Goal: Information Seeking & Learning: Learn about a topic

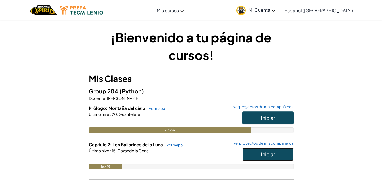
click at [274, 159] on button "Iniciar" at bounding box center [267, 154] width 51 height 13
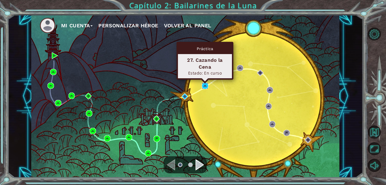
click at [202, 86] on img at bounding box center [205, 85] width 7 height 7
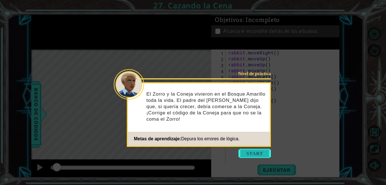
click at [253, 155] on button "Start" at bounding box center [255, 153] width 32 height 9
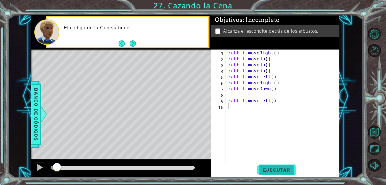
click at [282, 167] on span "Ejecutar" at bounding box center [276, 170] width 39 height 6
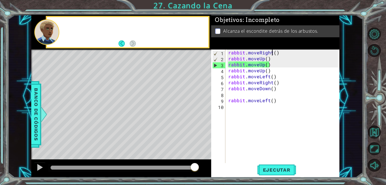
click at [272, 53] on div "rabbit . moveRight ( ) rabbit . moveUp ( ) rabbit . moveUp ( ) rabbit . moveUp …" at bounding box center [284, 111] width 114 height 125
click at [275, 51] on div "rabbit . moveRight ( ) rabbit . moveUp ( ) rabbit . moveUp ( ) rabbit . moveUp …" at bounding box center [284, 111] width 114 height 125
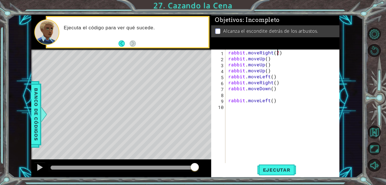
scroll to position [0, 3]
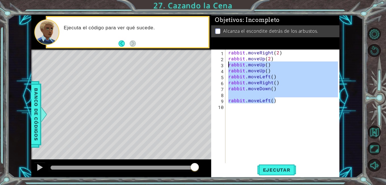
drag, startPoint x: 287, startPoint y: 101, endPoint x: 225, endPoint y: 63, distance: 72.2
click at [225, 63] on div "rabbit.moveUp(2) 1 2 3 4 5 6 7 8 9 10 rabbit . moveRight ( 2 ) rabbit . moveUp …" at bounding box center [274, 105] width 127 height 113
type textarea "rabbit.moveUp() rabbit.moveUp()"
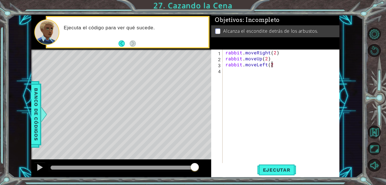
type textarea "rabbit.moveLeft(2)"
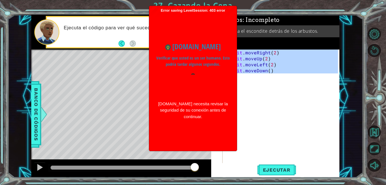
drag, startPoint x: 240, startPoint y: 61, endPoint x: 175, endPoint y: 40, distance: 68.7
click at [175, 40] on body "1 ההההההההההההההההההההההההההההההההההההההההההההההההההההההההההההההההההההההההההההה…" at bounding box center [193, 92] width 386 height 185
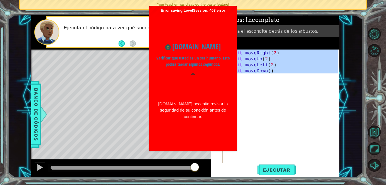
type textarea "rabbit.moveRight(2) rabbit.moveUp(2)"
click at [236, 127] on div "Error saving LevelSession: 403 error Just a moment... www.ozaria.com Verificar …" at bounding box center [193, 78] width 88 height 145
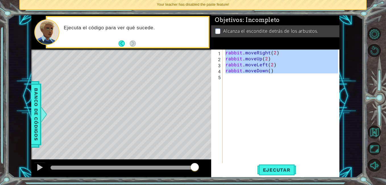
click at [267, 78] on div "rabbit . moveRight ( 2 ) rabbit . moveUp ( 2 ) rabbit . moveLeft ( 2 ) rabbit .…" at bounding box center [282, 111] width 117 height 125
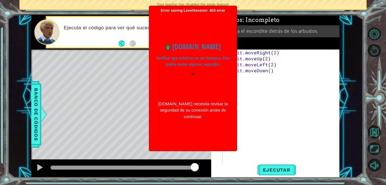
scroll to position [0, 0]
click at [270, 79] on div "rabbit . moveRight ( 2 ) rabbit . moveUp ( 2 ) rabbit . moveLeft ( 2 ) rabbit .…" at bounding box center [282, 111] width 117 height 125
type textarea "rabb"
click at [270, 79] on div "rabbit . moveRight ( 2 ) rabbit . moveUp ( 2 ) rabbit . moveLeft ( 2 ) rabbit .…" at bounding box center [282, 111] width 117 height 125
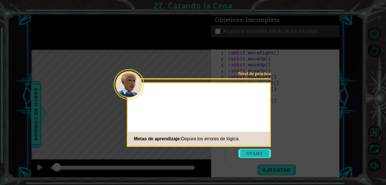
click at [252, 154] on button "Start" at bounding box center [255, 153] width 32 height 9
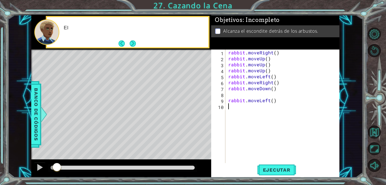
click at [324, 152] on div "rabbit . moveRight ( ) rabbit . moveUp ( ) rabbit . moveUp ( ) rabbit . moveUp …" at bounding box center [284, 111] width 114 height 125
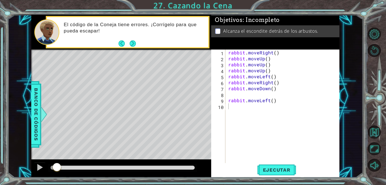
click at [252, 137] on div "rabbit . moveRight ( ) rabbit . moveUp ( ) rabbit . moveUp ( ) rabbit . moveUp …" at bounding box center [284, 111] width 114 height 125
click at [276, 54] on div "rabbit . moveRight ( ) rabbit . moveUp ( ) rabbit . moveUp ( ) rabbit . moveUp …" at bounding box center [284, 111] width 114 height 125
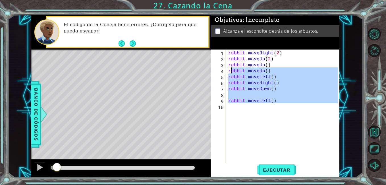
drag, startPoint x: 287, startPoint y: 111, endPoint x: 230, endPoint y: 71, distance: 70.0
click at [230, 71] on div "rabbit . moveRight ( 2 ) rabbit . moveUp ( 2 ) rabbit . moveUp ( ) rabbit . mov…" at bounding box center [284, 111] width 114 height 125
type textarea "r"
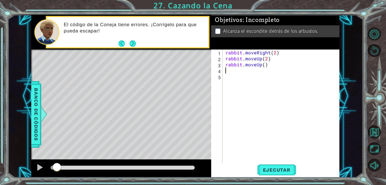
click at [258, 65] on div "rabbit . moveRight ( 2 ) rabbit . moveUp ( 2 ) rabbit . moveUp ( )" at bounding box center [282, 111] width 117 height 125
type textarea "rabbit.moveLeft(2)"
type textarea "rabbit.moveDown()"
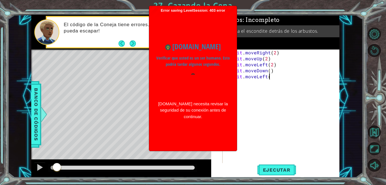
scroll to position [0, 3]
type textarea "rabbit.moveLeft()"
click at [281, 168] on span "Ejecutar" at bounding box center [276, 170] width 39 height 6
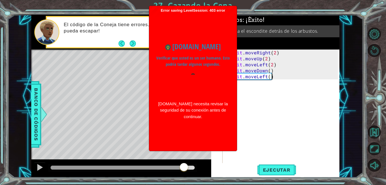
drag, startPoint x: 174, startPoint y: 169, endPoint x: 184, endPoint y: 169, distance: 10.5
click at [184, 169] on div at bounding box center [123, 167] width 144 height 4
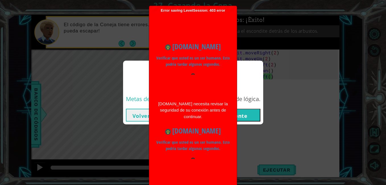
click at [255, 116] on button "Siguiente" at bounding box center [235, 115] width 52 height 13
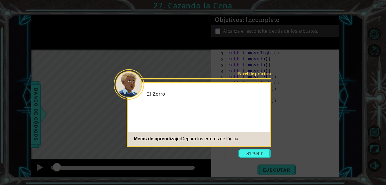
click at [260, 150] on button "Start" at bounding box center [255, 153] width 32 height 9
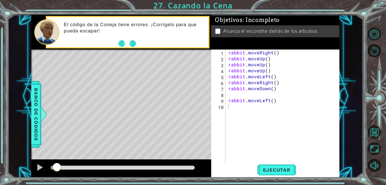
click at [247, 31] on p "Alcanza el escondite detrás de los arbustos." at bounding box center [270, 31] width 95 height 6
click at [140, 39] on div "El código de la Coneja tiene errores. ¡Corrígelo para que pueda escapar!" at bounding box center [134, 32] width 149 height 26
click at [138, 39] on div "El código de la Coneja tiene errores. ¡Corrígelo para que pueda escapar!" at bounding box center [134, 32] width 149 height 26
click at [131, 43] on button "Next" at bounding box center [132, 43] width 7 height 7
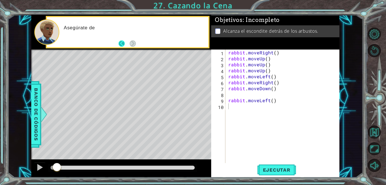
click at [127, 45] on button "Back" at bounding box center [124, 43] width 11 height 6
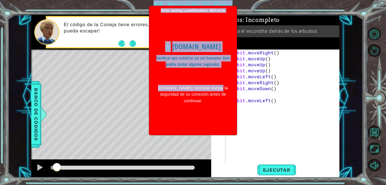
drag, startPoint x: 220, startPoint y: 108, endPoint x: 274, endPoint y: 109, distance: 54.3
click at [273, 109] on body "1 ההההההההההההההההההההההההההההההההההההההההההההההההההההההההההההההההההההההההההההה…" at bounding box center [193, 92] width 386 height 185
drag, startPoint x: 274, startPoint y: 109, endPoint x: 292, endPoint y: 113, distance: 18.5
click at [292, 113] on div "rabbit . moveRight ( ) rabbit . moveUp ( ) rabbit . moveUp ( ) rabbit . moveUp …" at bounding box center [284, 111] width 114 height 125
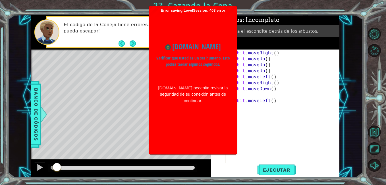
click at [285, 108] on div "rabbit . moveRight ( ) rabbit . moveUp ( ) rabbit . moveUp ( ) rabbit . moveUp …" at bounding box center [284, 111] width 114 height 125
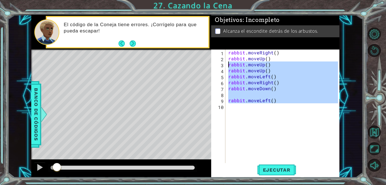
drag, startPoint x: 273, startPoint y: 106, endPoint x: 229, endPoint y: 64, distance: 61.1
click at [229, 64] on div "rabbit . moveRight ( ) rabbit . moveUp ( ) rabbit . moveUp ( ) rabbit . moveUp …" at bounding box center [284, 111] width 114 height 125
type textarea "rabbit.moveUp() rabbit.moveUp()"
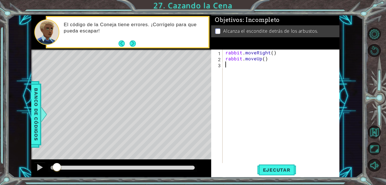
click at [271, 52] on div "rabbit . moveRight ( ) rabbit . moveUp ( )" at bounding box center [282, 111] width 117 height 125
type textarea "rabbit.moveUp(2)"
type textarea "rabbit.moveLeft(2)"
type textarea "rabbit.moveDown()"
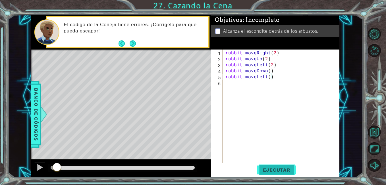
type textarea "rabbit.moveLeft()"
click at [278, 166] on button "Ejecutar" at bounding box center [276, 169] width 39 height 13
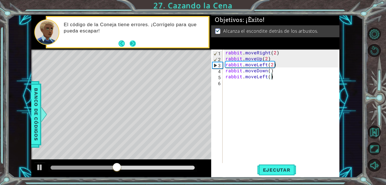
click at [133, 45] on button "Next" at bounding box center [132, 43] width 7 height 7
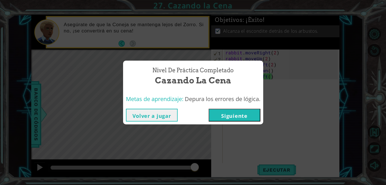
click at [250, 113] on button "Siguiente" at bounding box center [235, 115] width 52 height 13
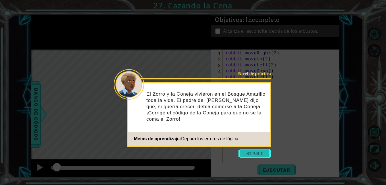
click at [249, 152] on button "Start" at bounding box center [255, 153] width 32 height 9
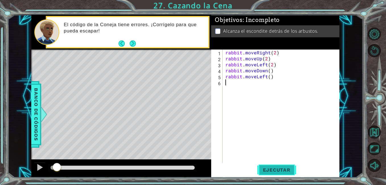
click at [284, 171] on span "Ejecutar" at bounding box center [276, 170] width 39 height 6
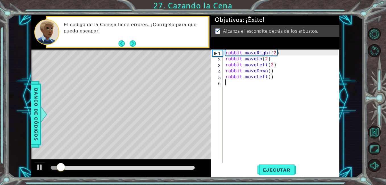
click at [186, 169] on div at bounding box center [123, 167] width 144 height 4
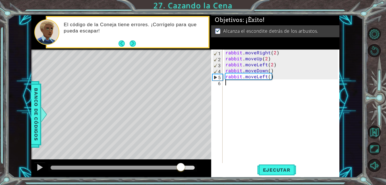
drag, startPoint x: 189, startPoint y: 167, endPoint x: 183, endPoint y: 167, distance: 6.6
click at [183, 167] on div at bounding box center [181, 167] width 10 height 10
click at [280, 133] on div "rabbit . moveRight ( 2 ) rabbit . moveUp ( 2 ) rabbit . moveLeft ( 2 ) rabbit .…" at bounding box center [282, 111] width 117 height 125
click at [279, 169] on span "Ejecutar" at bounding box center [276, 170] width 39 height 6
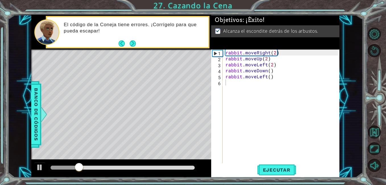
click at [181, 170] on div at bounding box center [122, 168] width 149 height 8
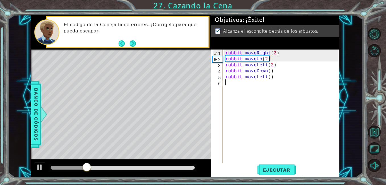
click at [182, 167] on div at bounding box center [123, 167] width 144 height 4
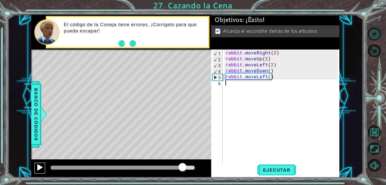
click at [40, 167] on div at bounding box center [39, 166] width 7 height 7
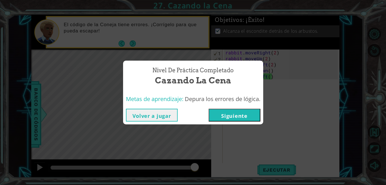
click at [236, 112] on button "Siguiente" at bounding box center [235, 115] width 52 height 13
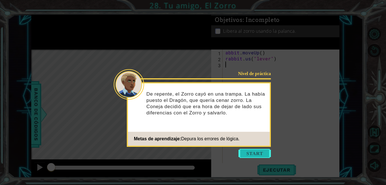
click at [267, 153] on button "Start" at bounding box center [255, 153] width 32 height 9
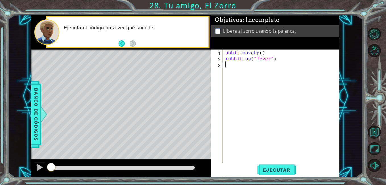
click at [256, 31] on p "Libera al zorro usando la palanca." at bounding box center [259, 31] width 73 height 6
click at [201, 41] on div "Ejecuta el código para ver qué sucede." at bounding box center [134, 32] width 149 height 20
click at [225, 53] on div "abbit . moveUp ( ) rabbit . us ( "lever" )" at bounding box center [282, 111] width 117 height 125
type textarea "rabbit.moveUp()"
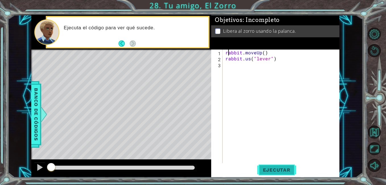
click at [276, 171] on span "Ejecutar" at bounding box center [276, 170] width 39 height 6
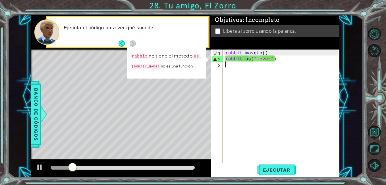
click at [246, 62] on div "rabbit . moveUp ( ) rabbit . us ( "lever" )" at bounding box center [282, 111] width 117 height 125
click at [245, 58] on div "rabbit . moveUp ( ) rabbit . us ( "lever" )" at bounding box center [282, 111] width 117 height 125
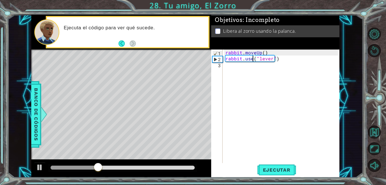
scroll to position [0, 2]
type textarea "rabbit.use("lever")"
click at [277, 171] on span "Ejecutar" at bounding box center [276, 170] width 39 height 6
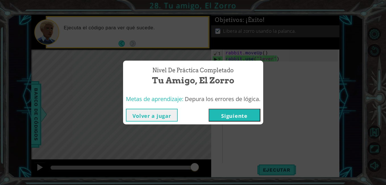
click at [239, 120] on button "Siguiente" at bounding box center [235, 115] width 52 height 13
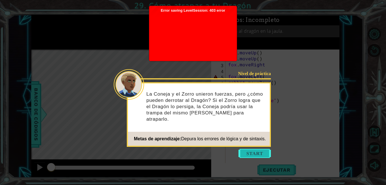
click at [249, 150] on button "Start" at bounding box center [255, 153] width 32 height 9
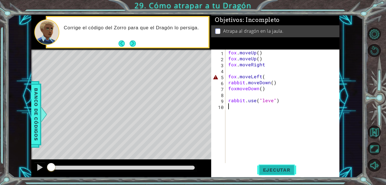
click at [282, 173] on button "Ejecutar" at bounding box center [276, 169] width 39 height 13
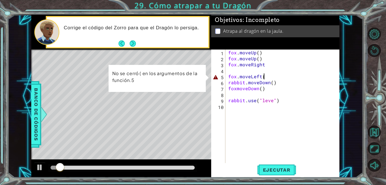
click at [272, 76] on div "fox . moveUp ( ) fox . moveUp ( ) fox . moveRight fox . moveLeft ( rabbit . mov…" at bounding box center [284, 111] width 114 height 125
type textarea "fox.moveLeft()"
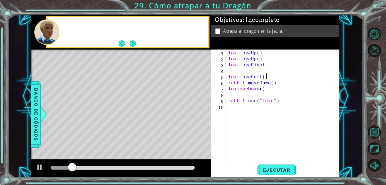
scroll to position [0, 2]
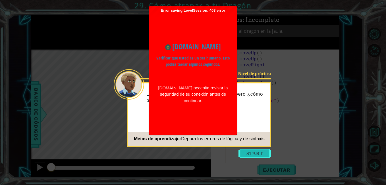
click at [261, 152] on button "Start" at bounding box center [255, 153] width 32 height 9
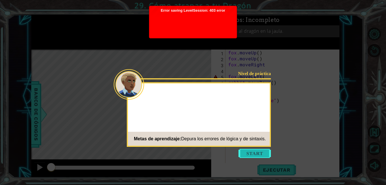
click at [256, 152] on button "Start" at bounding box center [255, 153] width 32 height 9
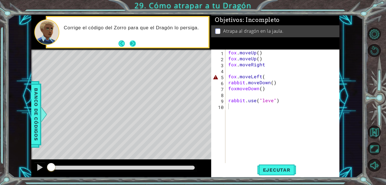
click at [132, 45] on button "Next" at bounding box center [132, 43] width 7 height 7
click at [173, 165] on div at bounding box center [123, 167] width 144 height 4
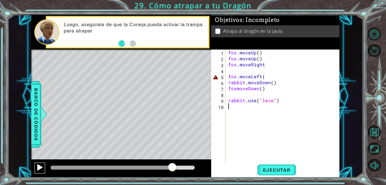
click at [42, 165] on div at bounding box center [39, 166] width 7 height 7
click at [36, 165] on button at bounding box center [39, 168] width 11 height 12
click at [42, 165] on div at bounding box center [39, 166] width 7 height 7
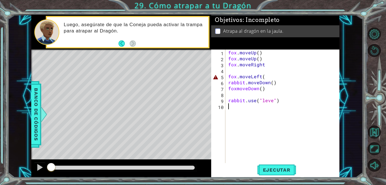
drag, startPoint x: 183, startPoint y: 168, endPoint x: 24, endPoint y: 153, distance: 160.2
click at [24, 153] on div "1 ההההההההההההההההההההההההההההההההההההההההההההההההההההההההההההההההההההההההההההה…" at bounding box center [185, 96] width 355 height 163
click at [279, 169] on span "Ejecutar" at bounding box center [276, 170] width 39 height 6
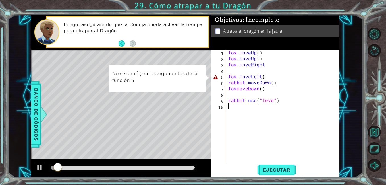
click at [268, 73] on div "fox . moveUp ( ) fox . moveUp ( ) fox . moveRight fox . moveLeft ( rabbit . mov…" at bounding box center [284, 111] width 114 height 125
click at [281, 76] on div "fox . moveUp ( ) fox . moveUp ( ) fox . moveRight fox . moveLeft ( rabbit . mov…" at bounding box center [284, 111] width 114 height 125
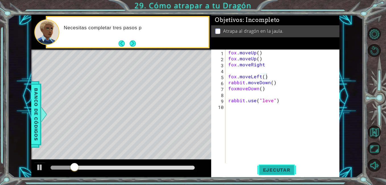
click at [283, 169] on span "Ejecutar" at bounding box center [276, 170] width 39 height 6
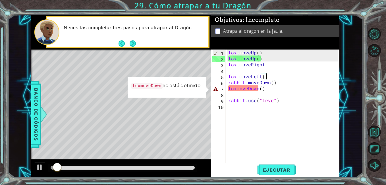
click at [271, 101] on div "fox . moveUp ( ) fox . moveUp ( ) fox . moveRight fox . moveLeft ( ) rabbit . m…" at bounding box center [284, 111] width 114 height 125
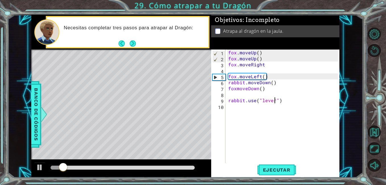
scroll to position [0, 3]
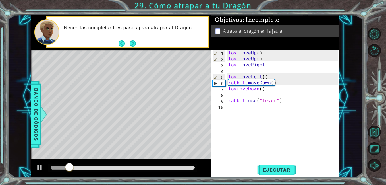
click at [237, 90] on div "fox . moveUp ( ) fox . moveUp ( ) fox . moveRight fox . moveLeft ( ) rabbit . m…" at bounding box center [284, 111] width 114 height 125
click at [285, 169] on span "Ejecutar" at bounding box center [276, 170] width 39 height 6
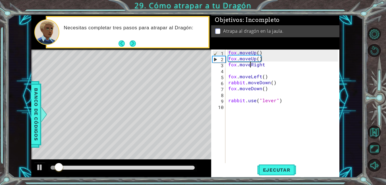
click at [250, 67] on div "fox . moveUp ( ) fox . moveUp ( ) fox . moveRight fox . moveLeft ( ) rabbit . m…" at bounding box center [284, 111] width 114 height 125
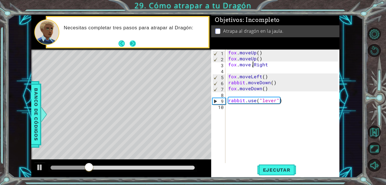
click at [131, 42] on button "Next" at bounding box center [132, 43] width 6 height 6
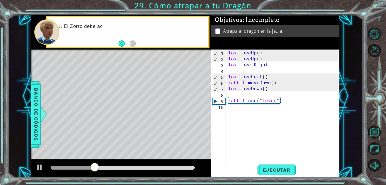
click at [154, 172] on div at bounding box center [121, 168] width 180 height 18
click at [163, 169] on div at bounding box center [123, 167] width 144 height 4
drag, startPoint x: 164, startPoint y: 165, endPoint x: 29, endPoint y: 159, distance: 135.7
click at [29, 159] on div "1 ההההההההההההההההההההההההההההההההההההההההההההההההההההההההההההההההההההההההההההה…" at bounding box center [185, 96] width 355 height 163
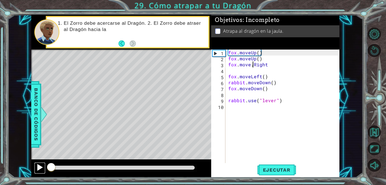
click at [38, 168] on div at bounding box center [39, 166] width 7 height 7
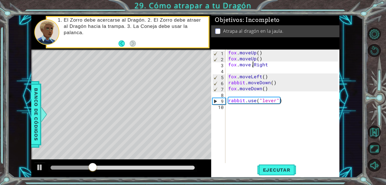
click at [272, 87] on div "fox . moveUp ( ) fox . moveUp ( ) fox . move . Right fox . moveLeft ( ) rabbit …" at bounding box center [284, 111] width 114 height 125
click at [278, 89] on div "fox . moveUp ( ) fox . moveUp ( ) fox . move . Right fox . moveLeft ( ) rabbit …" at bounding box center [284, 111] width 114 height 125
click at [268, 83] on div "fox . moveUp ( ) fox . moveUp ( ) fox . move . Right fox . moveLeft ( ) rabbit …" at bounding box center [284, 111] width 114 height 125
drag, startPoint x: 37, startPoint y: 168, endPoint x: 39, endPoint y: 163, distance: 5.7
click at [37, 168] on div at bounding box center [39, 166] width 7 height 7
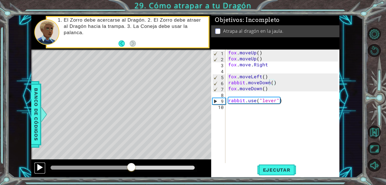
click at [37, 165] on div at bounding box center [39, 166] width 7 height 7
drag, startPoint x: 134, startPoint y: 170, endPoint x: 124, endPoint y: 169, distance: 10.0
click at [124, 169] on div at bounding box center [125, 167] width 10 height 10
click at [38, 168] on div at bounding box center [39, 166] width 7 height 7
drag, startPoint x: 135, startPoint y: 165, endPoint x: 97, endPoint y: 166, distance: 38.4
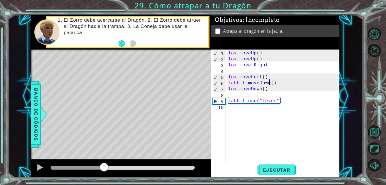
click at [97, 166] on div at bounding box center [77, 167] width 53 height 4
click at [39, 165] on div at bounding box center [39, 166] width 7 height 7
drag, startPoint x: 101, startPoint y: 168, endPoint x: 0, endPoint y: 162, distance: 101.7
click at [0, 162] on html "1 ההההההההההההההההההההההההההההההההההההההההההההההההההההההההההההההההההההההההההההה…" at bounding box center [193, 92] width 386 height 185
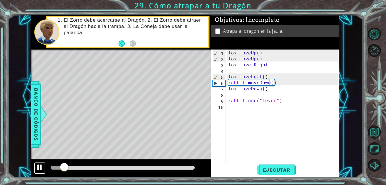
click at [40, 168] on div at bounding box center [39, 166] width 7 height 7
click at [273, 67] on div "fox . moveUp ( ) fox . moveUp ( ) fox . move . Right fox . moveLeft ( ) rabbit …" at bounding box center [284, 111] width 114 height 125
type textarea "fox.move.Right"
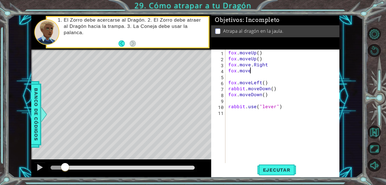
scroll to position [0, 1]
click at [36, 168] on div at bounding box center [39, 166] width 7 height 7
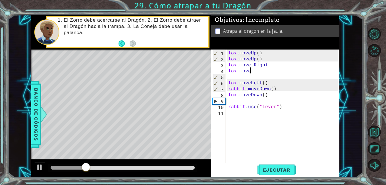
click at [270, 97] on div "fox . moveUp ( ) fox . moveUp ( ) fox . move . Right fox . move fox . moveLeft …" at bounding box center [284, 111] width 114 height 125
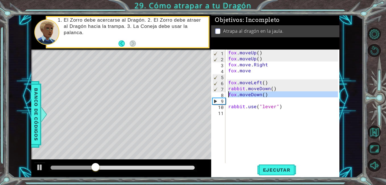
drag, startPoint x: 273, startPoint y: 97, endPoint x: 224, endPoint y: 96, distance: 48.6
click at [224, 96] on div "fox.moveDown() 1 2 3 4 5 6 7 8 9 10 11 fox . moveUp ( ) fox . moveUp ( ) fox . …" at bounding box center [274, 105] width 127 height 113
click at [256, 70] on div "fox . moveUp ( ) fox . moveUp ( ) fox . move . Right fox . move fox . moveLeft …" at bounding box center [284, 111] width 114 height 125
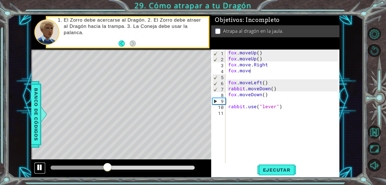
click at [37, 166] on div at bounding box center [39, 166] width 7 height 7
drag, startPoint x: 106, startPoint y: 167, endPoint x: 47, endPoint y: 169, distance: 58.6
click at [88, 169] on div at bounding box center [93, 167] width 10 height 10
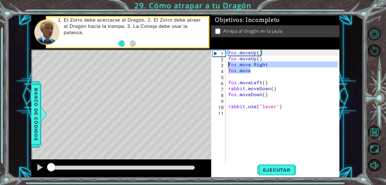
drag, startPoint x: 259, startPoint y: 70, endPoint x: 229, endPoint y: 64, distance: 30.8
click at [229, 64] on div "fox . moveUp ( ) fox . moveUp ( ) fox . move . Right fox . move fox . moveLeft …" at bounding box center [284, 111] width 114 height 125
type textarea "fox.move.Right fox.move"
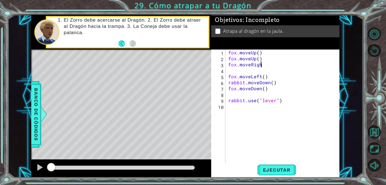
scroll to position [0, 2]
type textarea "fox.moveRight()"
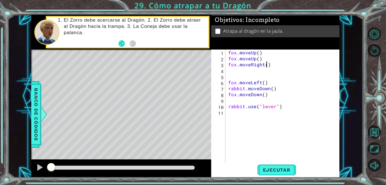
type textarea "fox.moveRight(2)"
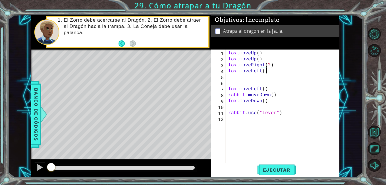
scroll to position [0, 2]
drag, startPoint x: 273, startPoint y: 88, endPoint x: 223, endPoint y: 86, distance: 49.2
click at [223, 86] on div "fox.moveLeft()2 1 2 3 4 5 6 7 8 9 10 11 12 fox . moveUp ( ) fox . moveUp ( ) fo…" at bounding box center [274, 105] width 127 height 113
type textarea "fox.moveLeft()"
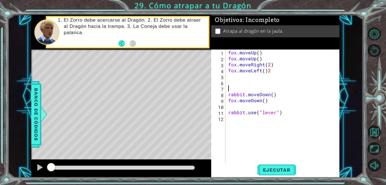
click at [267, 94] on div "fox . moveUp ( ) fox . moveUp ( ) fox . moveRight ( 2 ) fox . moveLeft ( ) 2 ra…" at bounding box center [284, 111] width 114 height 125
type textarea "rabbit.moveDown()"
click at [254, 76] on div "fox . moveUp ( ) fox . moveUp ( ) fox . moveRight ( 2 ) fox . moveLeft ( ) 2 ra…" at bounding box center [284, 111] width 114 height 125
drag, startPoint x: 34, startPoint y: 168, endPoint x: 40, endPoint y: 168, distance: 5.7
click at [34, 168] on button at bounding box center [39, 168] width 11 height 12
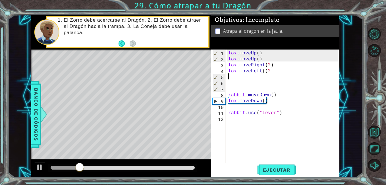
click at [240, 65] on div "fox . moveUp ( ) fox . moveUp ( ) fox . moveRight ( 2 ) fox . moveLeft ( ) 2 ra…" at bounding box center [284, 111] width 114 height 125
click at [227, 65] on div "fox.moveRight(2) 1 2 3 4 5 6 7 8 9 10 11 12 fox . moveUp ( ) fox . moveUp ( ) f…" at bounding box center [274, 105] width 127 height 113
click at [271, 61] on div "fox . moveUp ( ) fox . moveUp ( ) fox . moveRight ( 2 ) fox . moveLeft ( ) 2 ra…" at bounding box center [284, 111] width 114 height 125
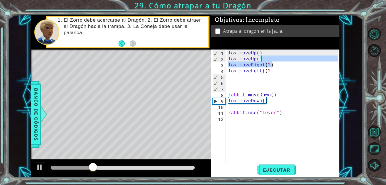
type textarea "fox.moveUp()"
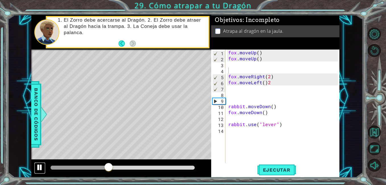
click at [36, 166] on button at bounding box center [39, 168] width 11 height 12
click at [38, 166] on div at bounding box center [39, 166] width 7 height 7
drag, startPoint x: 117, startPoint y: 169, endPoint x: 29, endPoint y: 169, distance: 87.6
click at [29, 169] on div "1 ההההההההההההההההההההההההההההההההההההההההההההההההההההההההההההההההההההההההההההה…" at bounding box center [185, 96] width 355 height 163
click at [271, 113] on div "fox . moveUp ( ) fox . moveUp ( ) fox . moveRight ( 2 ) fox . moveLeft ( ) 2 ra…" at bounding box center [284, 111] width 114 height 125
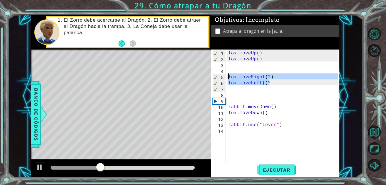
drag, startPoint x: 277, startPoint y: 84, endPoint x: 221, endPoint y: 76, distance: 56.6
click at [221, 76] on div "fox.moveDown() 1 2 3 4 5 6 7 8 9 10 11 12 13 14 fox . moveUp ( ) fox . moveUp (…" at bounding box center [274, 105] width 127 height 113
type textarea "fox.moveRight(2) fox.moveLeft()2"
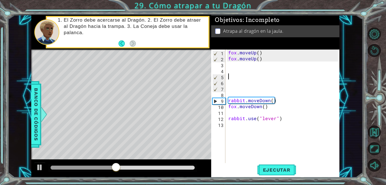
click at [285, 109] on div "fox . moveUp ( ) fox . moveUp ( ) rabbit . moveDown ( ) fox . moveDown ( ) rabb…" at bounding box center [284, 111] width 114 height 125
type textarea "fox.moveDown()"
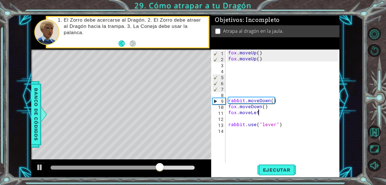
scroll to position [0, 2]
type textarea "fox.moveLeft"
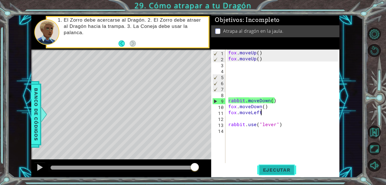
click at [287, 169] on span "Ejecutar" at bounding box center [276, 170] width 39 height 6
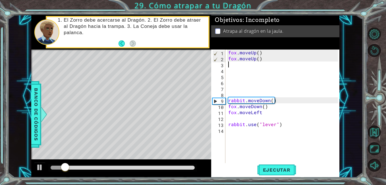
click at [235, 63] on div "fox . moveUp ( ) fox . moveUp ( ) rabbit . moveDown ( ) fox . moveDown ( ) fox …" at bounding box center [284, 111] width 114 height 125
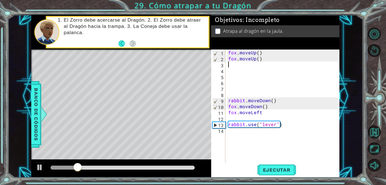
click at [267, 109] on div "fox . moveUp ( ) fox . moveUp ( ) rabbit . moveDown ( ) fox . moveDown ( ) fox …" at bounding box center [284, 111] width 114 height 125
click at [264, 115] on div "fox . moveUp ( ) fox . moveUp ( ) rabbit . moveDown ( ) fox . moveDown ( ) fox …" at bounding box center [284, 111] width 114 height 125
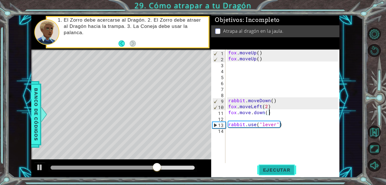
click at [275, 167] on span "Ejecutar" at bounding box center [276, 170] width 39 height 6
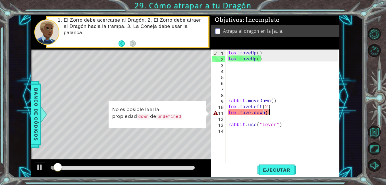
click at [252, 112] on div "fox . moveUp ( ) fox . moveUp ( ) rabbit . moveDown ( ) fox . moveLeft ( 2 ) fo…" at bounding box center [284, 111] width 114 height 125
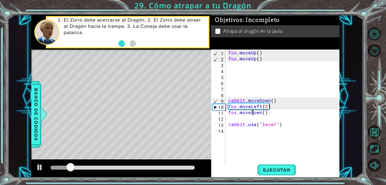
scroll to position [0, 2]
type textarea "fox.moveDown()"
click at [287, 172] on span "Ejecutar" at bounding box center [276, 170] width 39 height 6
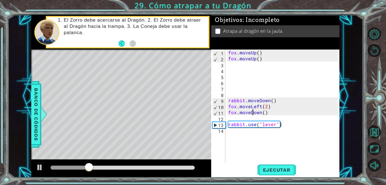
click at [271, 115] on div "fox . moveUp ( ) fox . moveUp ( ) rabbit . moveDown ( ) fox . moveLeft ( 2 ) fo…" at bounding box center [284, 111] width 114 height 125
click at [271, 113] on div "fox . moveUp ( ) fox . moveUp ( ) rabbit . moveDown ( ) fox . moveLeft ( 2 ) fo…" at bounding box center [284, 111] width 114 height 125
click at [271, 112] on div "fox . moveUp ( ) fox . moveUp ( ) rabbit . moveDown ( ) fox . moveLeft ( 2 ) fo…" at bounding box center [284, 111] width 114 height 125
click at [263, 105] on div "fox . moveUp ( ) fox . moveUp ( ) rabbit . moveDown ( ) fox . moveLeft ( 2 ) fo…" at bounding box center [284, 111] width 114 height 125
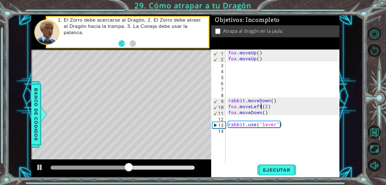
click at [261, 106] on div "fox . moveUp ( ) fox . moveUp ( ) rabbit . moveDown ( ) fox . moveLeft ( 2 ) fo…" at bounding box center [284, 111] width 114 height 125
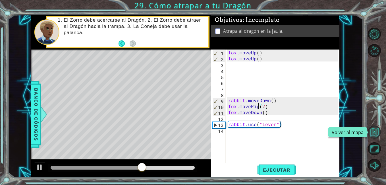
scroll to position [0, 2]
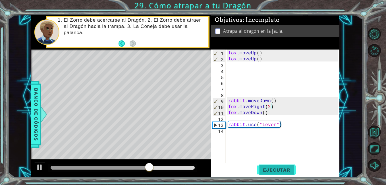
type textarea "fox.moveRight(2)"
click at [288, 170] on span "Ejecutar" at bounding box center [276, 170] width 39 height 6
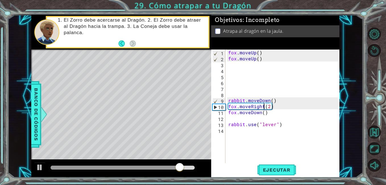
click at [279, 106] on div "fox . moveUp ( ) fox . moveUp ( ) rabbit . moveDown ( ) fox . moveRight ( 2 ) f…" at bounding box center [284, 111] width 114 height 125
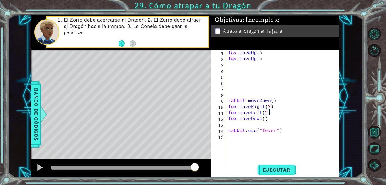
click at [265, 118] on div "fox . moveUp ( ) fox . moveUp ( ) rabbit . moveDown ( ) fox . moveRight ( 2 ) f…" at bounding box center [284, 111] width 114 height 125
type textarea "fox.moveDown(2)"
click at [281, 167] on span "Ejecutar" at bounding box center [276, 170] width 39 height 6
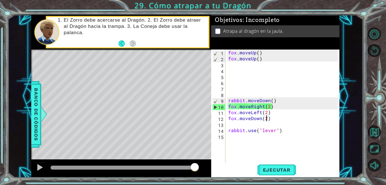
click at [270, 122] on div "fox . moveUp ( ) fox . moveUp ( ) rabbit . moveDown ( ) fox . moveRight ( 2 ) f…" at bounding box center [284, 111] width 114 height 125
click at [264, 131] on div "fox . moveUp ( ) fox . moveUp ( ) rabbit . moveDown ( ) fox . moveRight ( 2 ) f…" at bounding box center [284, 111] width 114 height 125
click at [278, 129] on div "fox . moveUp ( ) fox . moveUp ( ) rabbit . moveDown ( ) fox . moveRight ( 2 ) f…" at bounding box center [284, 111] width 114 height 125
click at [271, 173] on button "Ejecutar" at bounding box center [276, 169] width 39 height 13
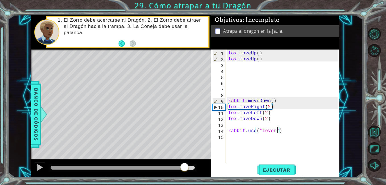
drag, startPoint x: 185, startPoint y: 167, endPoint x: 177, endPoint y: 167, distance: 7.1
click at [179, 167] on div at bounding box center [118, 167] width 134 height 4
click at [175, 167] on div at bounding box center [176, 167] width 10 height 10
drag, startPoint x: 167, startPoint y: 166, endPoint x: 152, endPoint y: 167, distance: 15.1
click at [152, 167] on div at bounding box center [103, 167] width 105 height 4
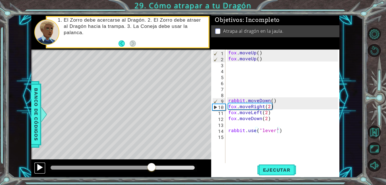
click at [36, 171] on div at bounding box center [39, 166] width 7 height 7
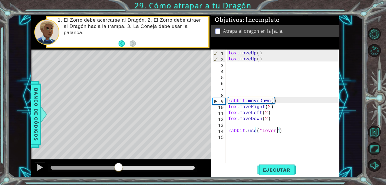
drag, startPoint x: 169, startPoint y: 170, endPoint x: 116, endPoint y: 171, distance: 52.9
click at [116, 171] on div at bounding box center [118, 167] width 10 height 10
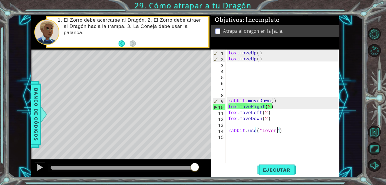
click at [282, 128] on div "fox . moveUp ( ) fox . moveUp ( ) rabbit . moveDown ( ) fox . moveRight ( 2 ) f…" at bounding box center [284, 111] width 114 height 125
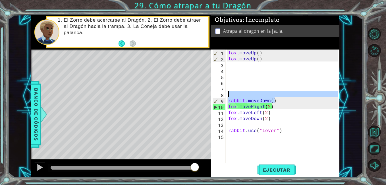
drag, startPoint x: 281, startPoint y: 102, endPoint x: 288, endPoint y: 97, distance: 8.1
click at [288, 97] on div "fox . moveUp ( ) fox . moveUp ( ) rabbit . moveDown ( ) fox . moveRight ( 2 ) f…" at bounding box center [284, 111] width 114 height 125
click at [291, 98] on div "fox . moveUp ( ) fox . moveUp ( ) rabbit . moveDown ( ) fox . moveRight ( 2 ) f…" at bounding box center [284, 111] width 114 height 125
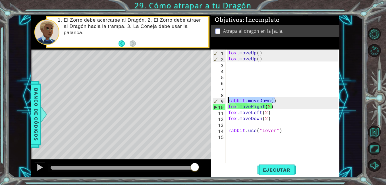
drag, startPoint x: 275, startPoint y: 101, endPoint x: 230, endPoint y: 92, distance: 46.2
click at [229, 97] on div "fox . moveUp ( ) fox . moveUp ( ) rabbit . moveDown ( ) fox . moveRight ( 2 ) f…" at bounding box center [284, 111] width 114 height 125
click at [265, 98] on div "fox . moveUp ( ) fox . moveUp ( ) rabbit . moveDown ( ) fox . moveRight ( 2 ) f…" at bounding box center [284, 111] width 114 height 125
type textarea "rabbit.moveDown()"
drag, startPoint x: 276, startPoint y: 98, endPoint x: 228, endPoint y: 100, distance: 48.7
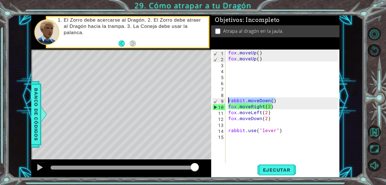
click at [228, 100] on div "fox . moveUp ( ) fox . moveUp ( ) rabbit . moveDown ( ) fox . moveRight ( 2 ) f…" at bounding box center [284, 111] width 114 height 125
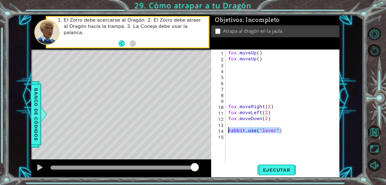
drag, startPoint x: 284, startPoint y: 130, endPoint x: 219, endPoint y: 129, distance: 64.3
click at [219, 129] on div "1 2 3 4 5 6 7 8 9 10 11 12 13 14 15 fox . moveUp ( ) fox . moveUp ( ) fox . mov…" at bounding box center [274, 105] width 127 height 113
type textarea "rabbit.use("lever")"
click at [240, 70] on div "fox . moveUp ( ) fox . moveUp ( ) fox . moveRight ( 2 ) fox . moveLeft ( 2 ) fo…" at bounding box center [284, 111] width 114 height 125
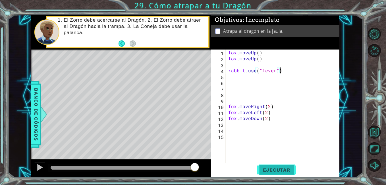
type textarea "rabbit.use("lever")"
click at [283, 168] on span "Ejecutar" at bounding box center [276, 170] width 39 height 6
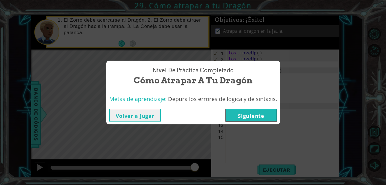
drag, startPoint x: 282, startPoint y: 65, endPoint x: 267, endPoint y: 71, distance: 16.3
click at [268, 71] on div "Nivel de práctica Completado Cómo atrapar a tu Dragón Metas de aprendizaje: Dep…" at bounding box center [193, 92] width 386 height 185
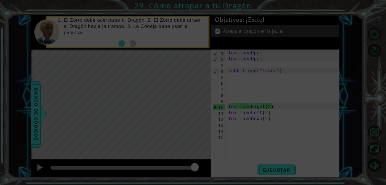
click at [227, 156] on div "Nivel de práctica Completado" at bounding box center [193, 92] width 386 height 185
drag, startPoint x: 178, startPoint y: 127, endPoint x: 207, endPoint y: 123, distance: 28.8
click at [185, 126] on div "Nivel de práctica Completado" at bounding box center [193, 92] width 386 height 185
click at [207, 123] on div "Nivel de práctica Completado" at bounding box center [193, 92] width 386 height 185
click at [181, 94] on div "Nivel de práctica Completado" at bounding box center [193, 92] width 386 height 185
